Goal: Find specific page/section: Find specific page/section

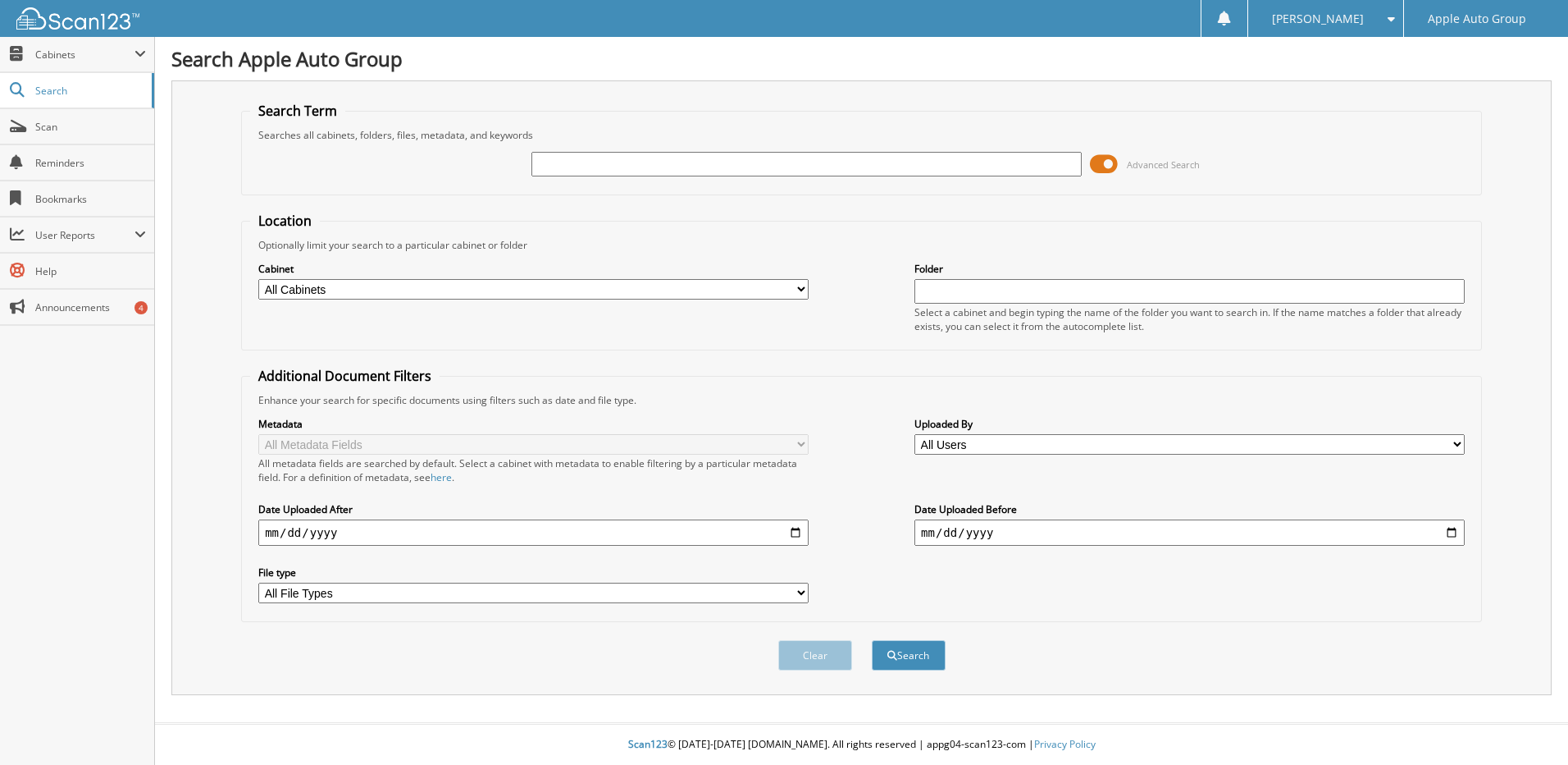
click at [637, 165] on input "text" at bounding box center [806, 164] width 550 height 24
type input "2078"
click at [872, 640] on button "Search" at bounding box center [909, 655] width 74 height 30
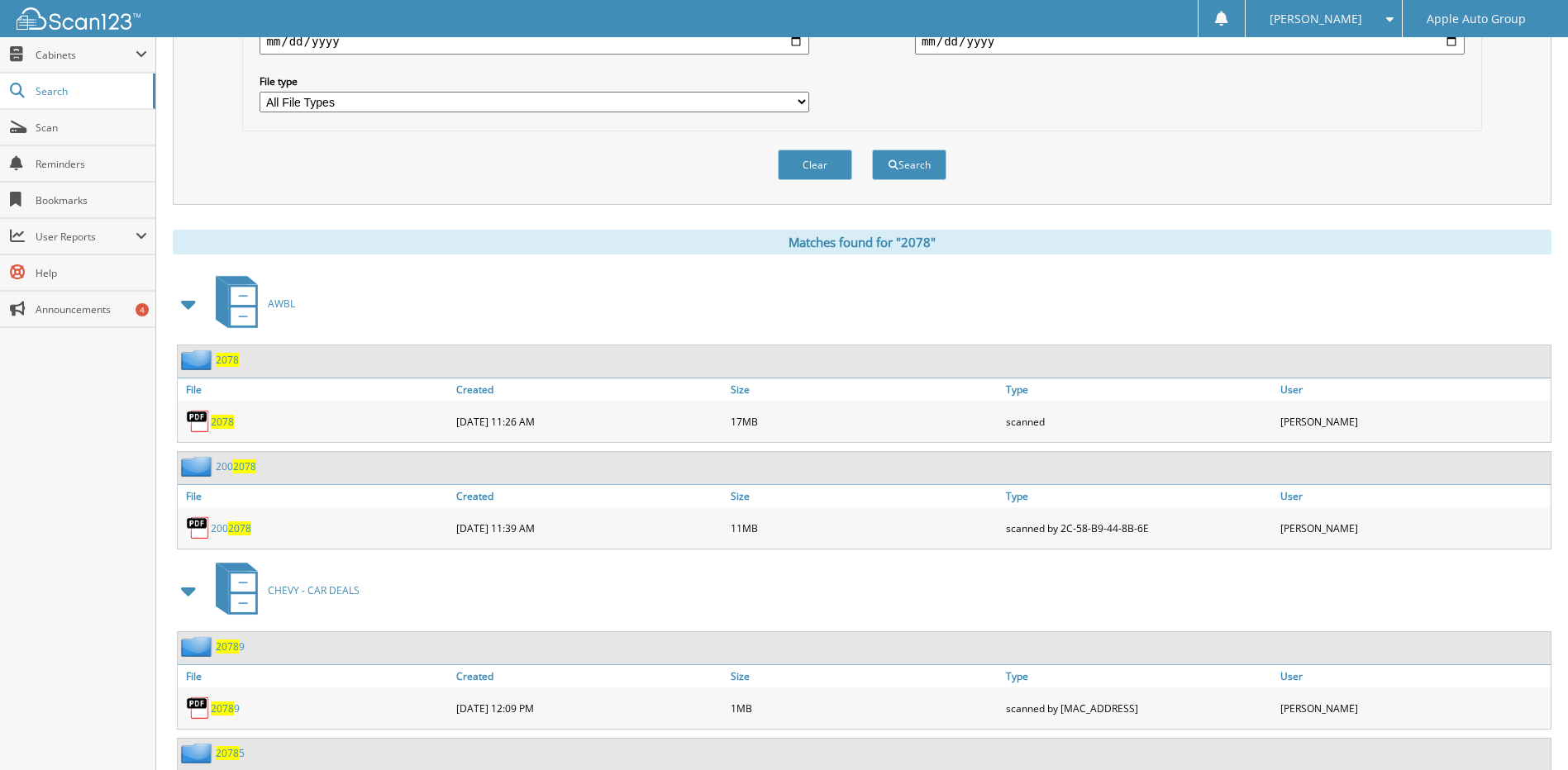
scroll to position [496, 0]
click at [228, 421] on span "2078" at bounding box center [222, 421] width 23 height 14
click at [230, 364] on span "2078" at bounding box center [227, 359] width 23 height 14
